Goal: Transaction & Acquisition: Purchase product/service

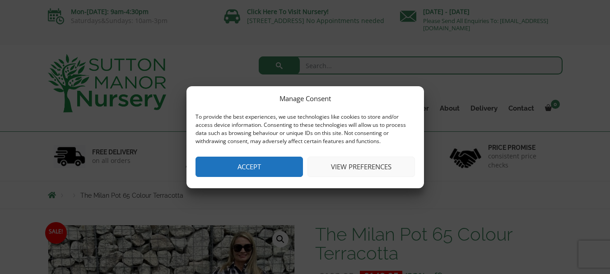
click at [283, 166] on button "Accept" at bounding box center [250, 167] width 108 height 20
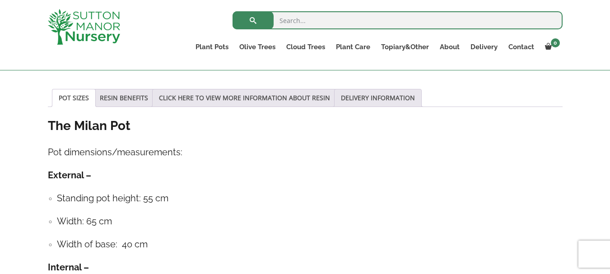
scroll to position [452, 0]
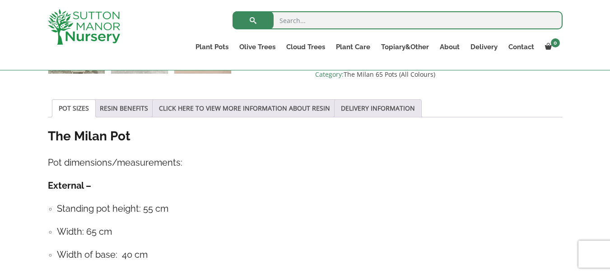
click at [68, 109] on link "POT SIZES" at bounding box center [74, 108] width 30 height 17
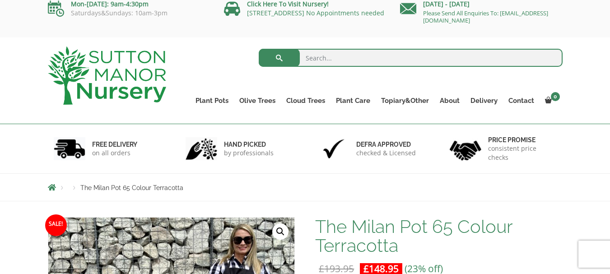
scroll to position [0, 0]
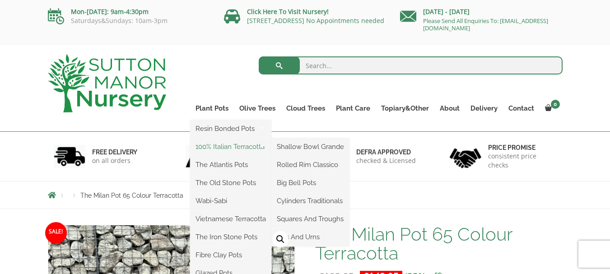
click at [217, 145] on link "100% Italian Terracotta" at bounding box center [230, 147] width 81 height 14
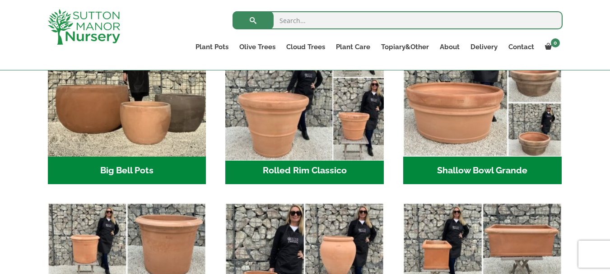
scroll to position [361, 0]
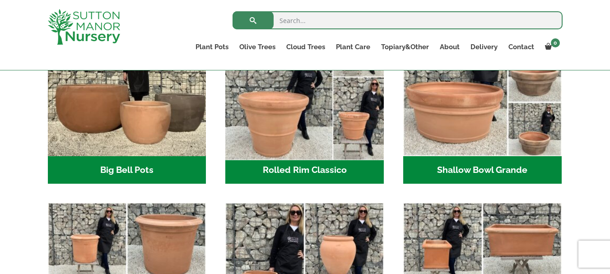
click at [282, 144] on img "Visit product category Rolled Rim Classico" at bounding box center [305, 77] width 166 height 166
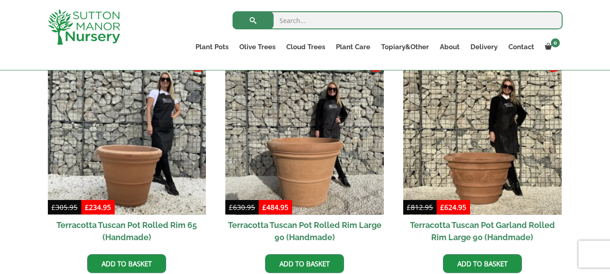
scroll to position [407, 0]
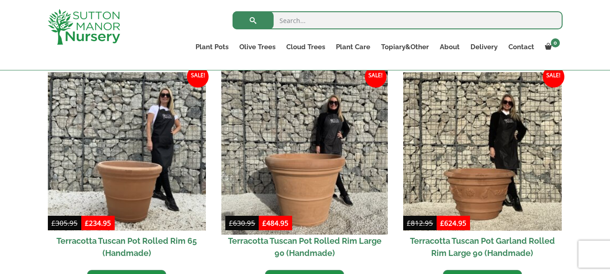
click at [325, 163] on img at bounding box center [305, 151] width 166 height 166
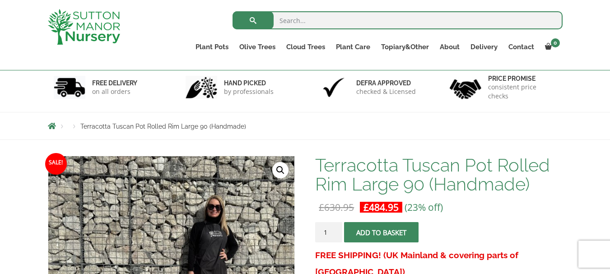
scroll to position [45, 0]
